Goal: Task Accomplishment & Management: Complete application form

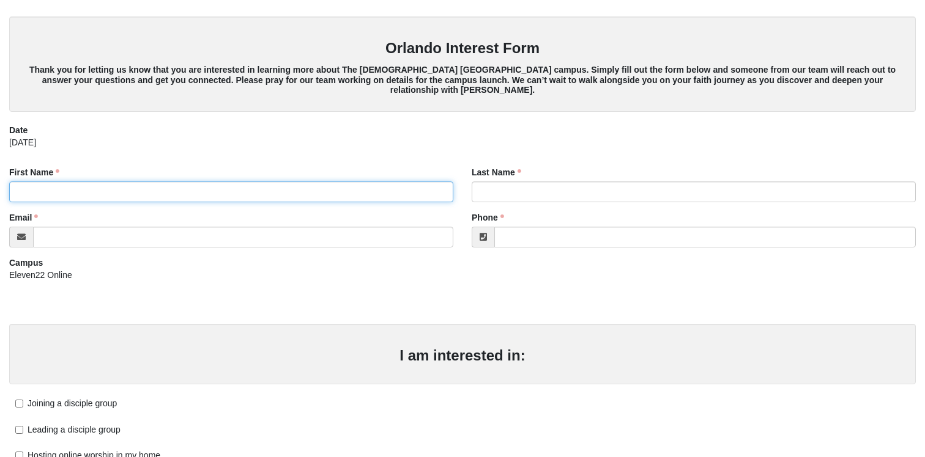
click at [127, 196] on input "First Name" at bounding box center [231, 192] width 444 height 21
type input "[PERSON_NAME]"
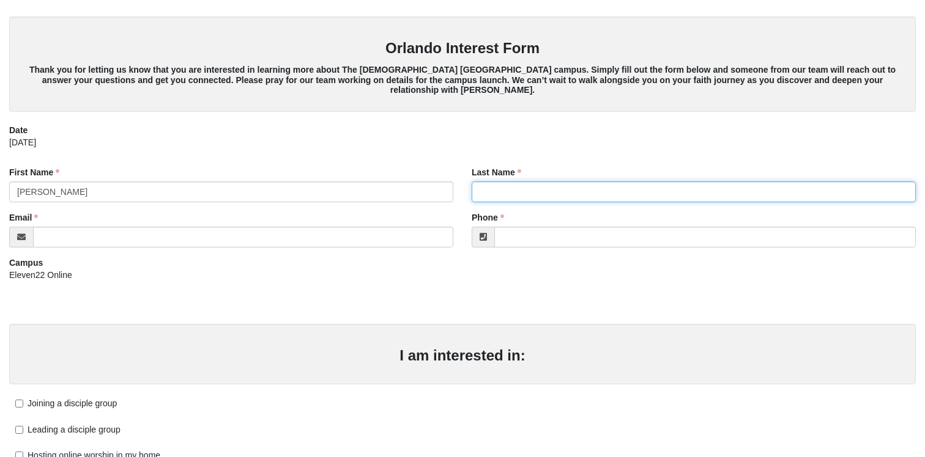
type input "[PERSON_NAME]"
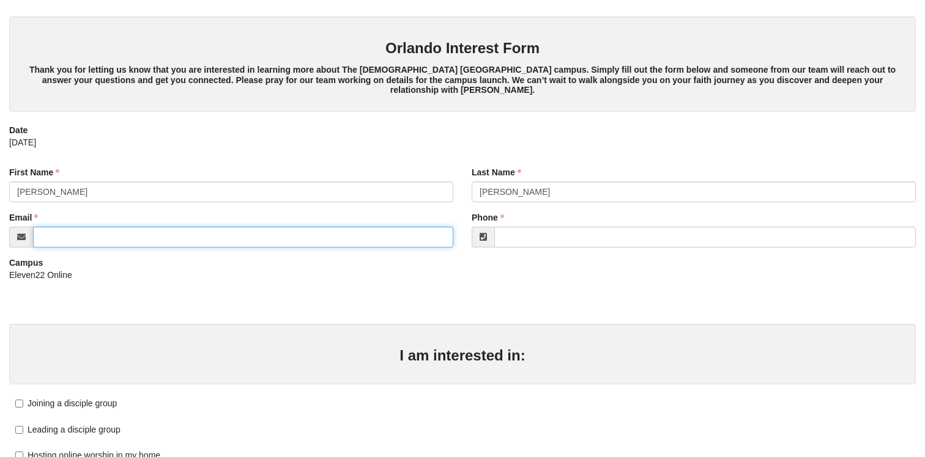
type input "[EMAIL_ADDRESS][DOMAIN_NAME]"
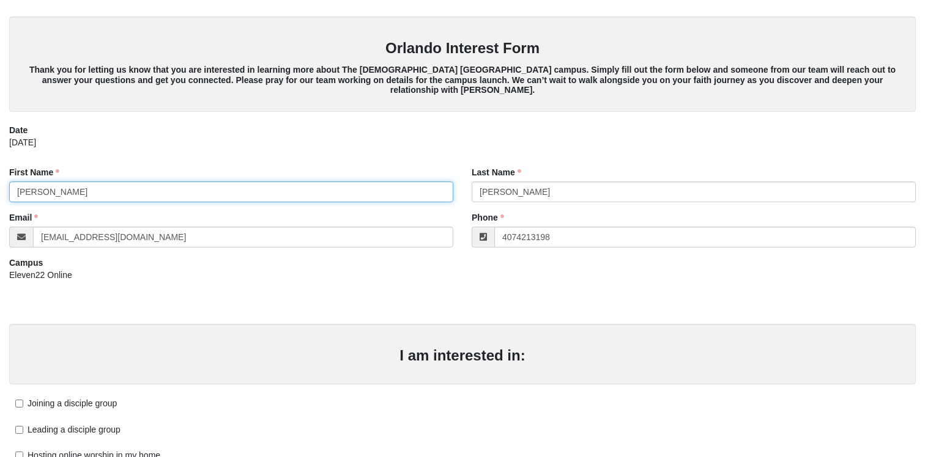
type input "[PHONE_NUMBER]"
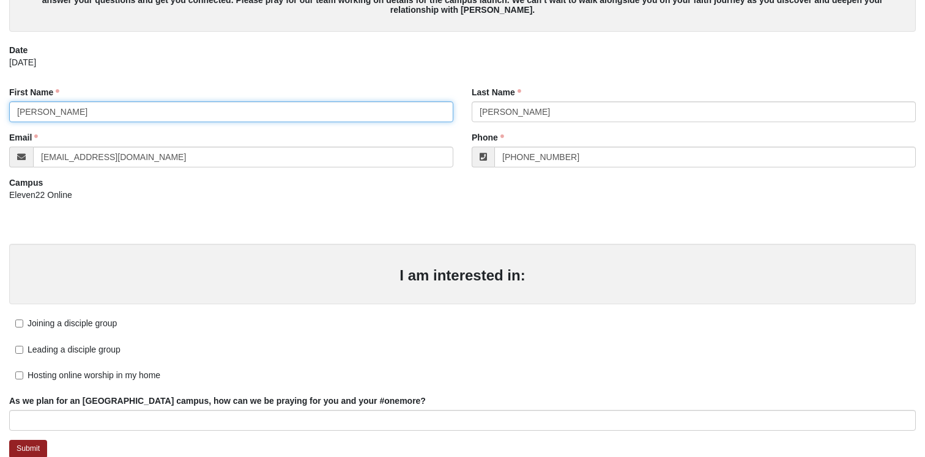
scroll to position [100, 0]
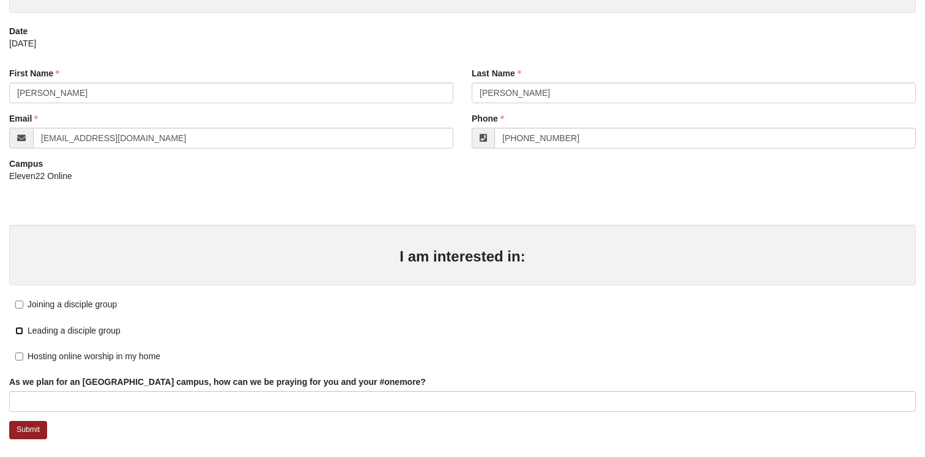
click at [17, 332] on input "Leading a disciple group" at bounding box center [19, 331] width 8 height 8
checkbox input "true"
click at [18, 301] on input "Joining a disciple group" at bounding box center [19, 305] width 8 height 8
checkbox input "true"
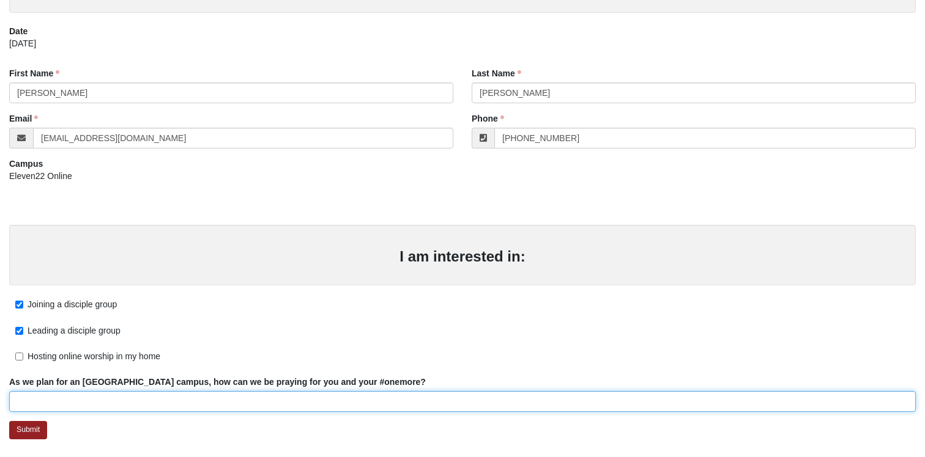
click at [58, 401] on input "As we plan for an [GEOGRAPHIC_DATA] campus, how can we be praying for you and y…" at bounding box center [462, 401] width 906 height 21
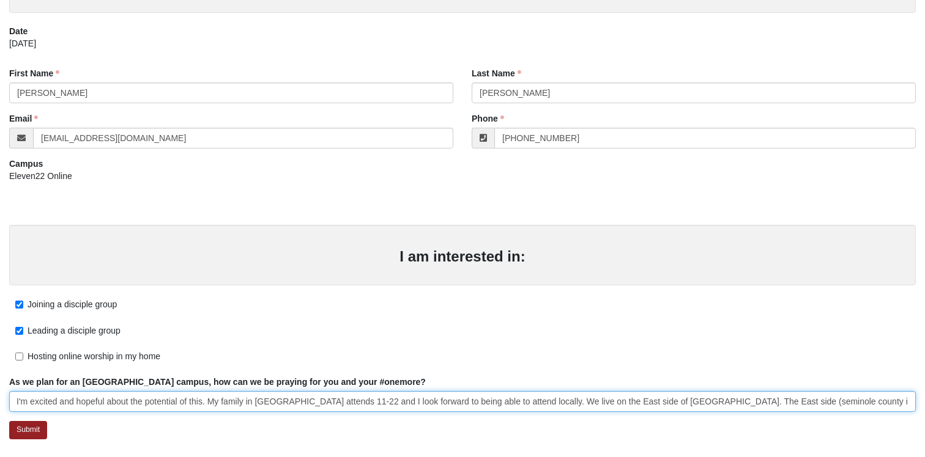
scroll to position [0, 0]
drag, startPoint x: 683, startPoint y: 402, endPoint x: 544, endPoint y: 399, distance: 138.8
click at [544, 399] on input "I'm excited and hopeful about the potential of this. My family in [GEOGRAPHIC_D…" at bounding box center [462, 401] width 906 height 21
click at [774, 401] on input "I'm excited and hopeful about the potential of this. My family in [GEOGRAPHIC_D…" at bounding box center [462, 401] width 906 height 21
type input "I'm excited and hopeful about the potential of this. My family in [GEOGRAPHIC_D…"
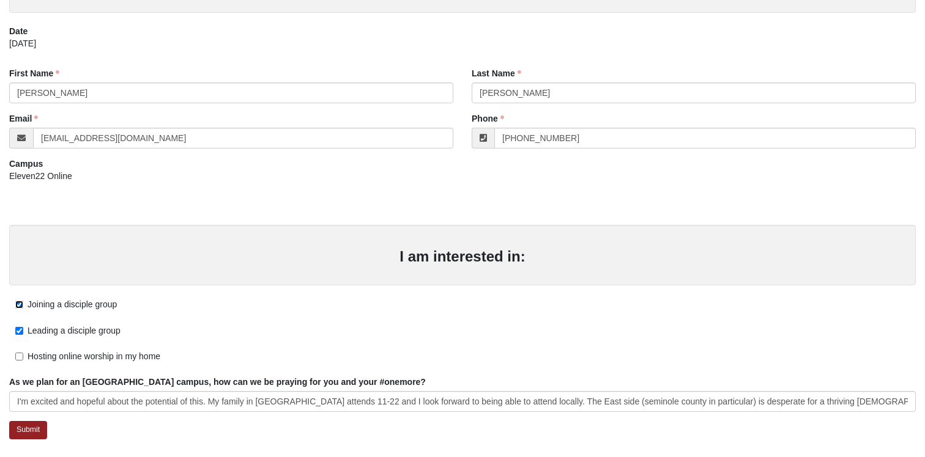
click at [17, 303] on input "Joining a disciple group" at bounding box center [19, 305] width 8 height 8
checkbox input "false"
click at [18, 360] on input "Hosting online worship in my home" at bounding box center [19, 357] width 8 height 8
checkbox input "true"
click at [21, 329] on input "Leading a disciple group" at bounding box center [19, 331] width 8 height 8
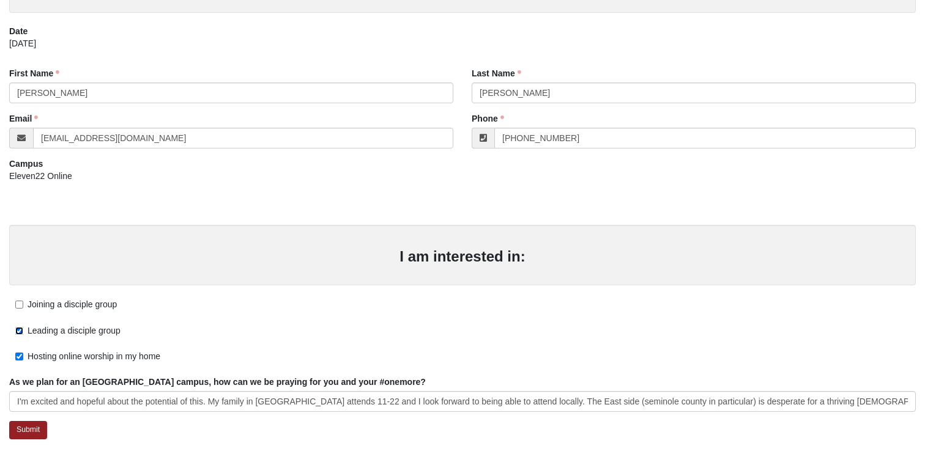
checkbox input "false"
click at [20, 350] on label "Hosting online worship in my home" at bounding box center [84, 356] width 151 height 13
click at [20, 353] on input "Hosting online worship in my home" at bounding box center [19, 357] width 8 height 8
checkbox input "false"
click at [31, 431] on link "Submit" at bounding box center [28, 430] width 38 height 18
